Goal: Understand process/instructions: Learn how to perform a task or action

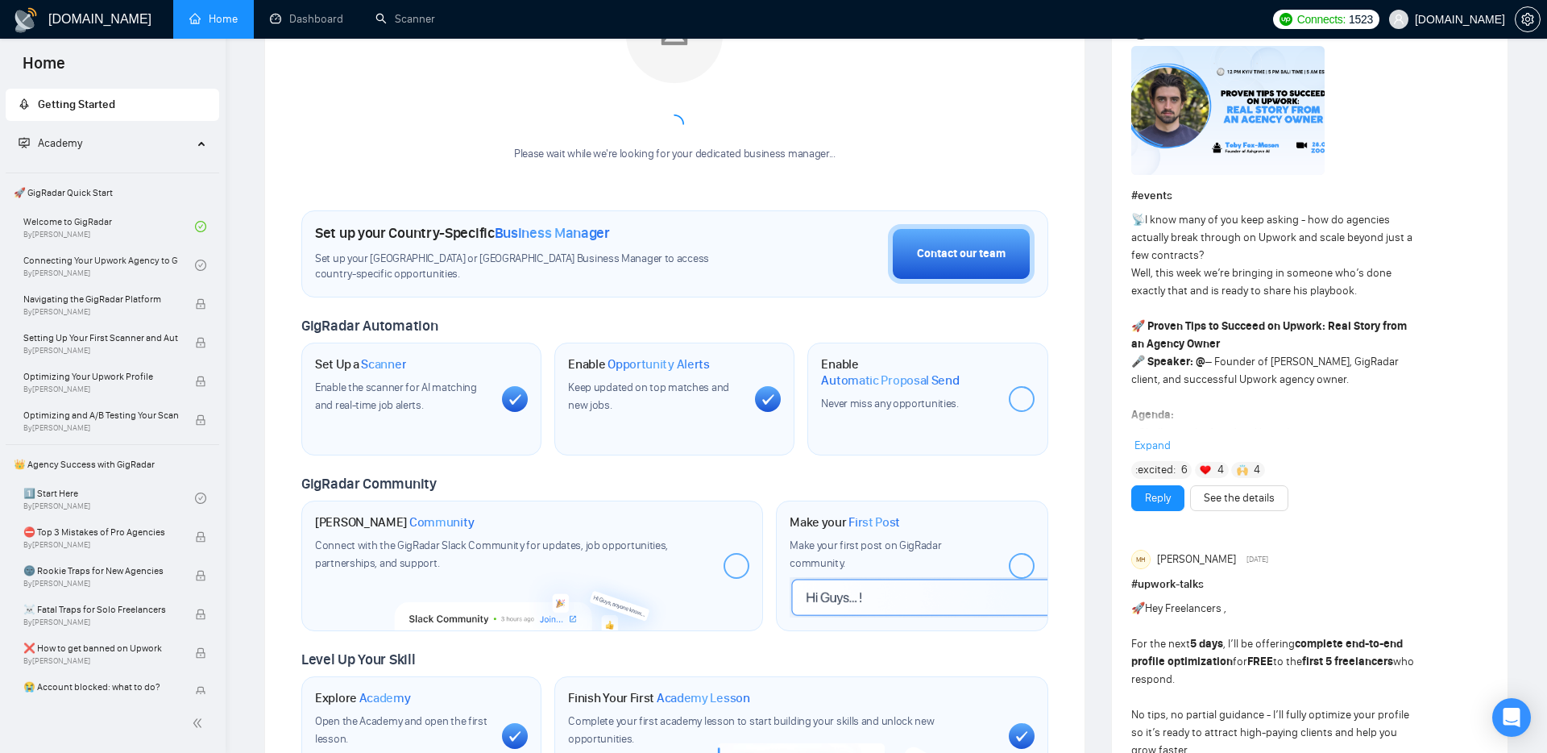
scroll to position [309, 0]
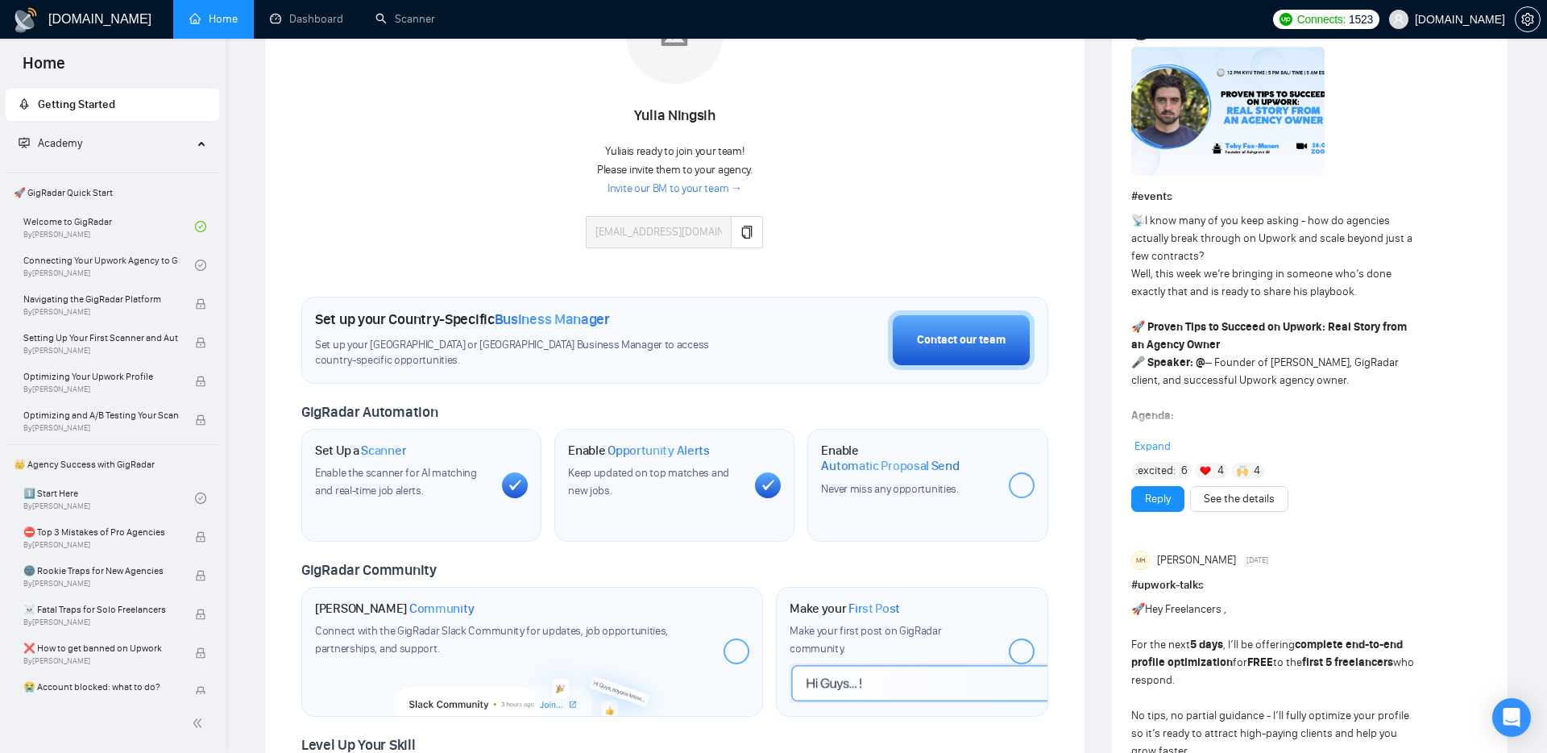
click at [1161, 439] on span "Expand" at bounding box center [1153, 446] width 36 height 14
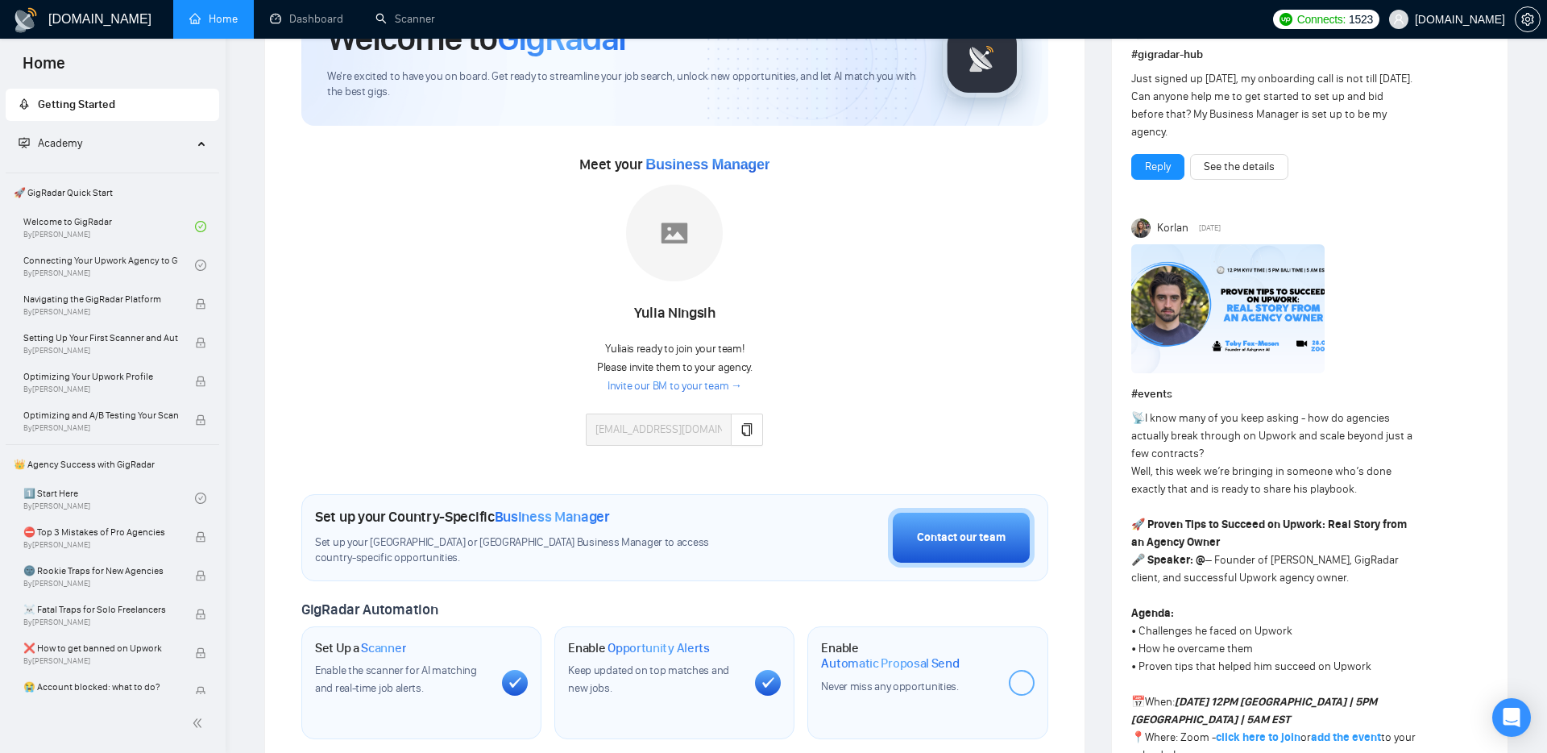
scroll to position [0, 0]
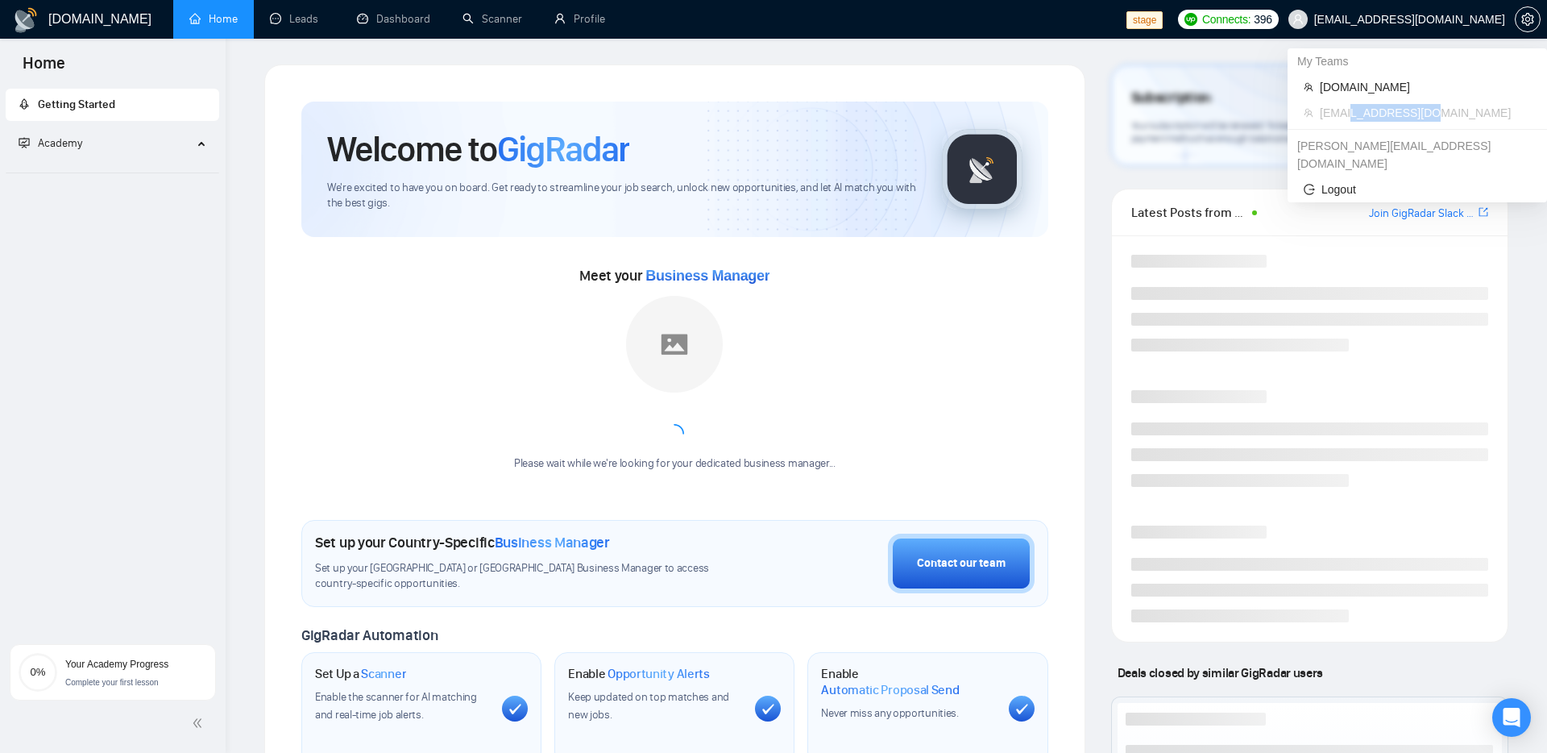
drag, startPoint x: 1432, startPoint y: 110, endPoint x: 1351, endPoint y: 117, distance: 81.7
click at [1351, 117] on span "workwiseupworkgency@gmail.com" at bounding box center [1425, 113] width 211 height 18
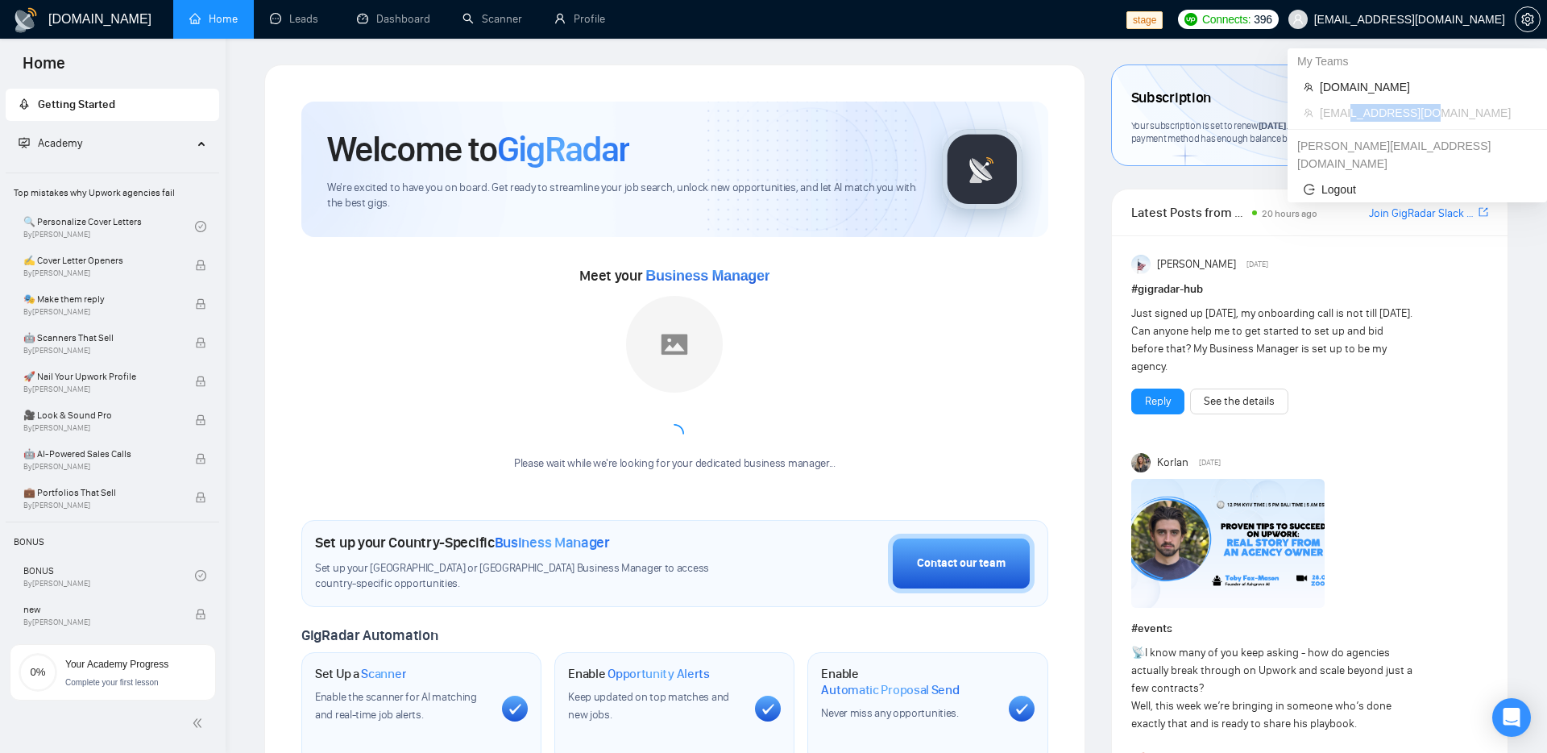
drag, startPoint x: 1321, startPoint y: 114, endPoint x: 1502, endPoint y: 117, distance: 180.6
click at [1502, 117] on li "workwiseupworkgency@gmail.com" at bounding box center [1417, 113] width 247 height 26
copy span "workwiseupworkgency@gmail.com"
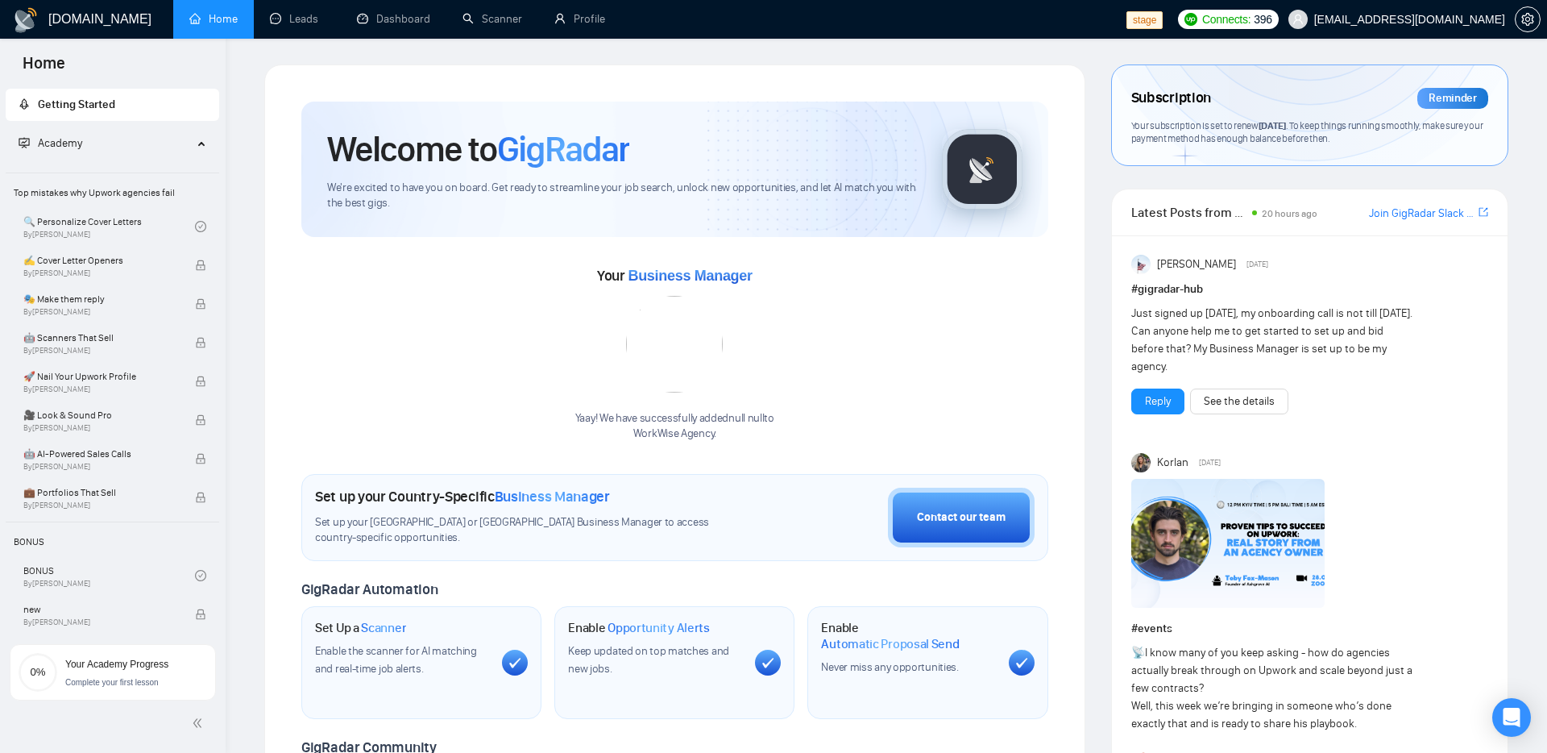
click at [1484, 269] on div "Anisuzzaman Khan Saturday" at bounding box center [1310, 264] width 357 height 19
